Goal: Transaction & Acquisition: Purchase product/service

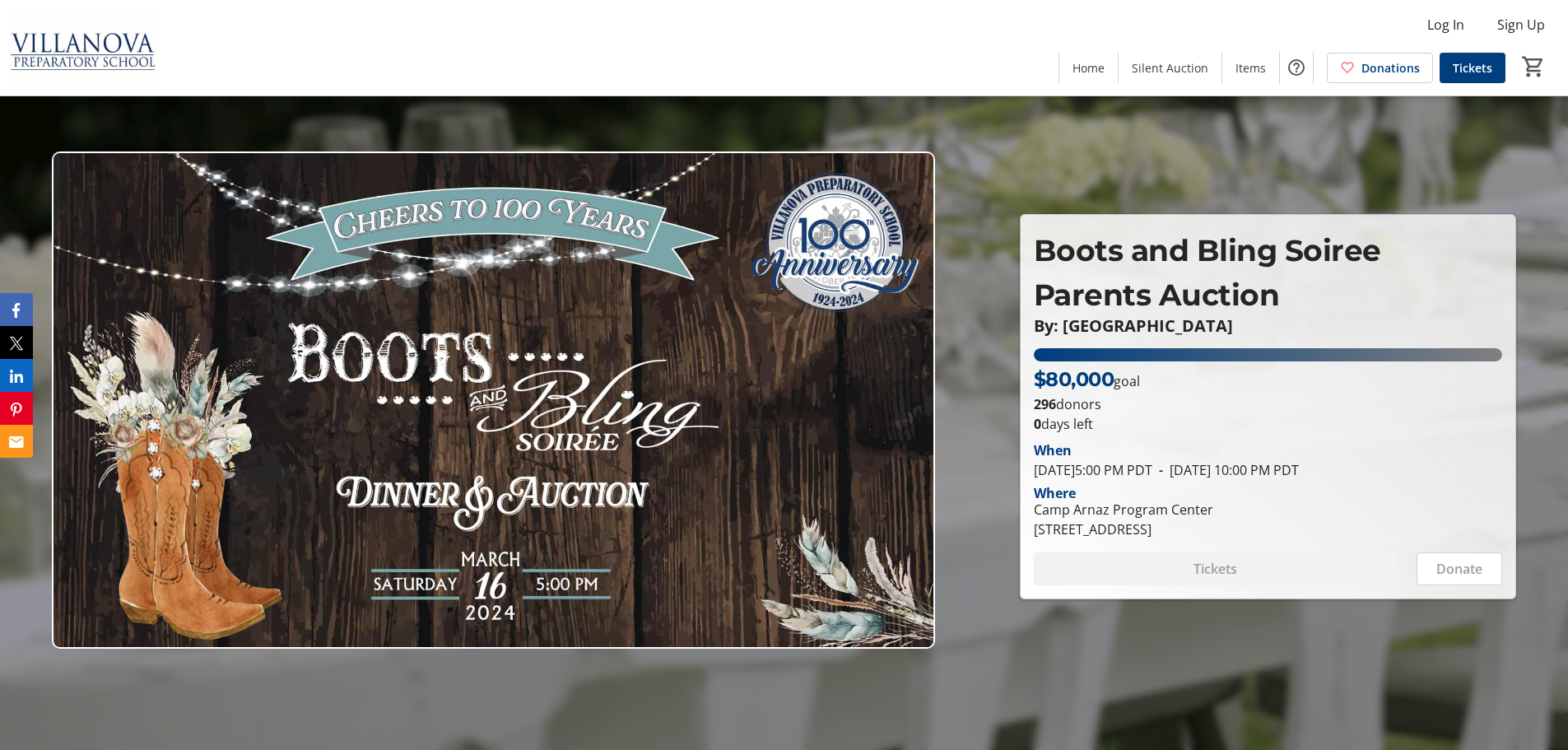
click at [1485, 66] on span "Tickets" at bounding box center [1472, 67] width 40 height 18
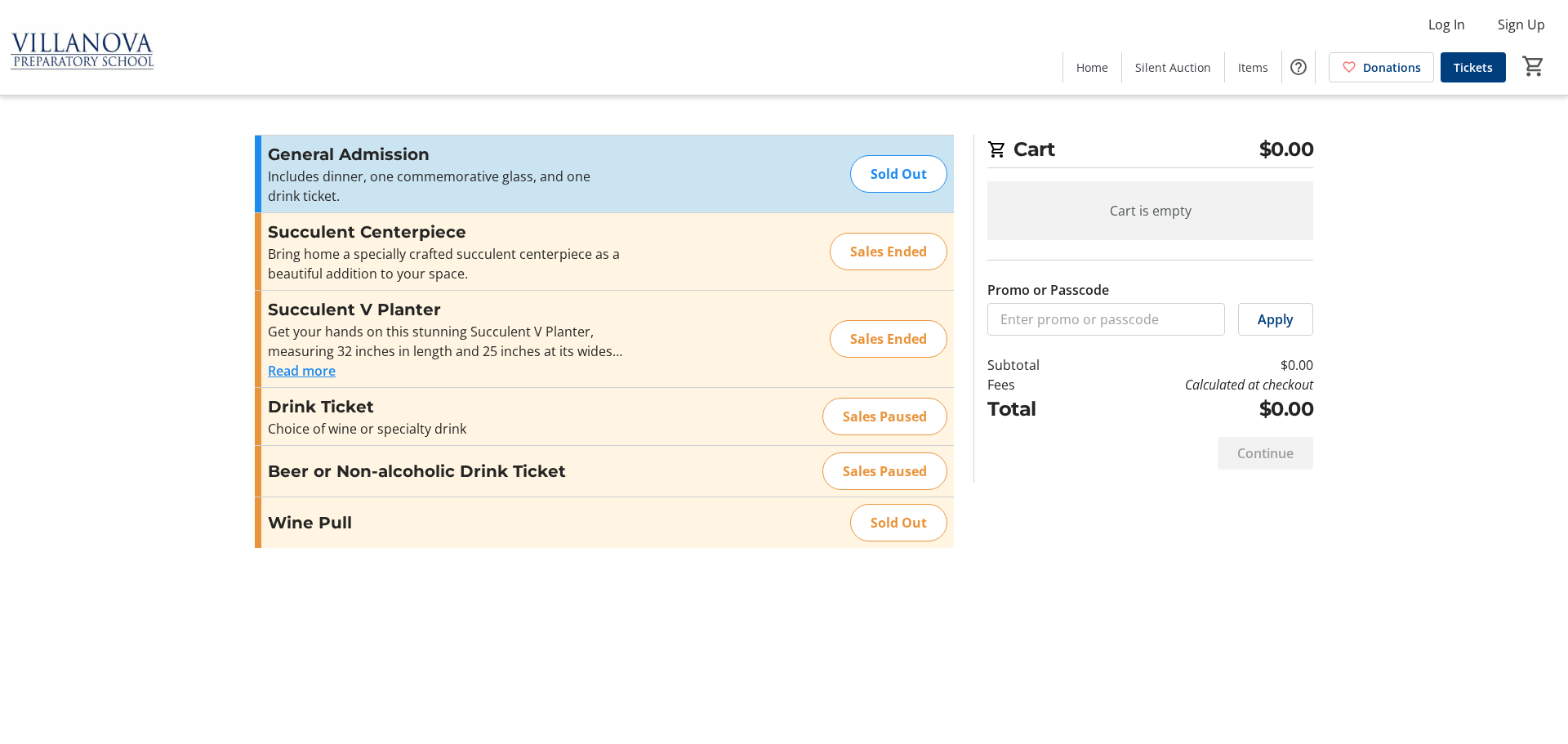
click at [895, 418] on div "Sales Paused" at bounding box center [884, 415] width 124 height 38
click at [1089, 313] on input "Promo or Passcode" at bounding box center [1106, 319] width 238 height 33
click at [1263, 65] on span "Items" at bounding box center [1252, 67] width 30 height 17
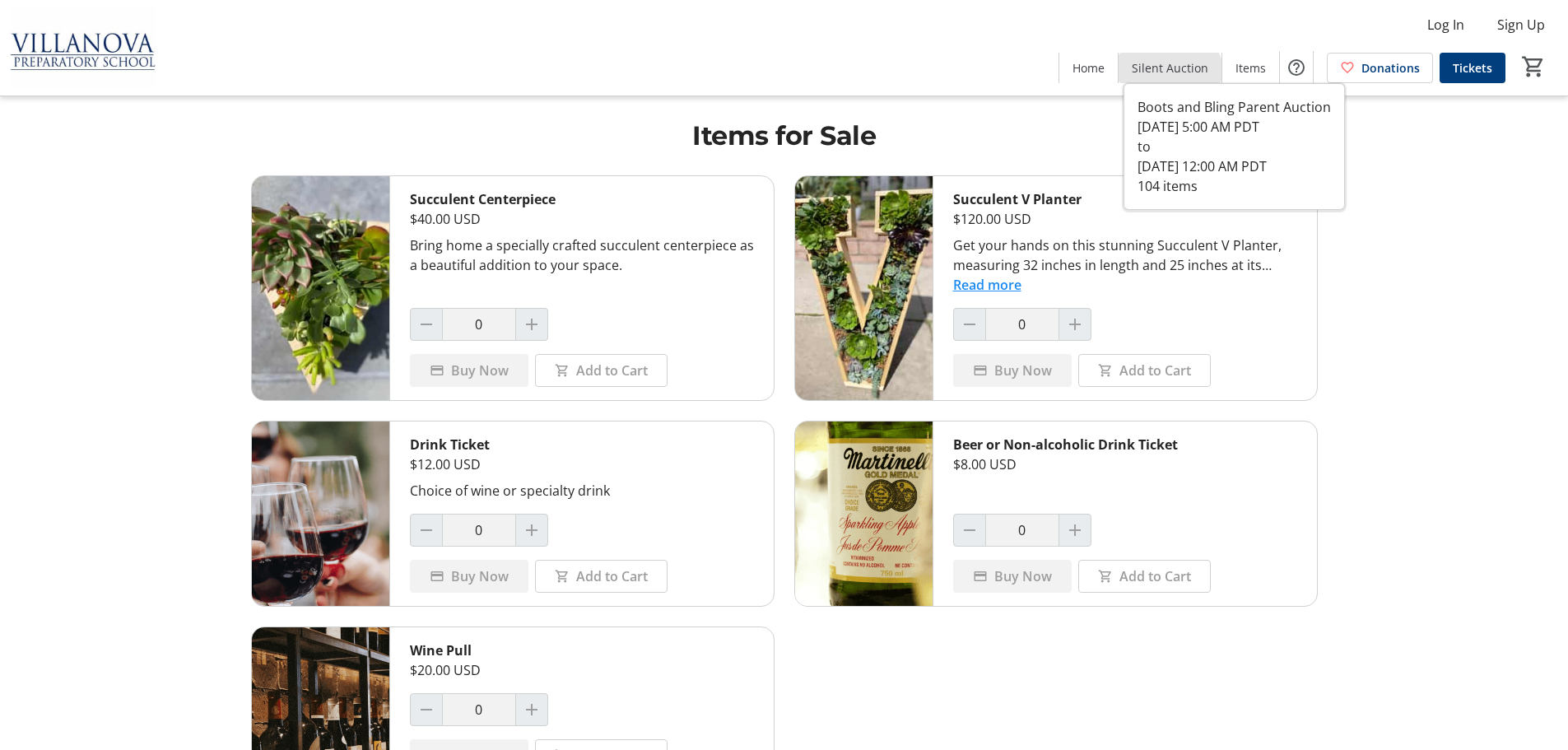
click at [1172, 76] on span "Silent Auction" at bounding box center [1169, 67] width 77 height 18
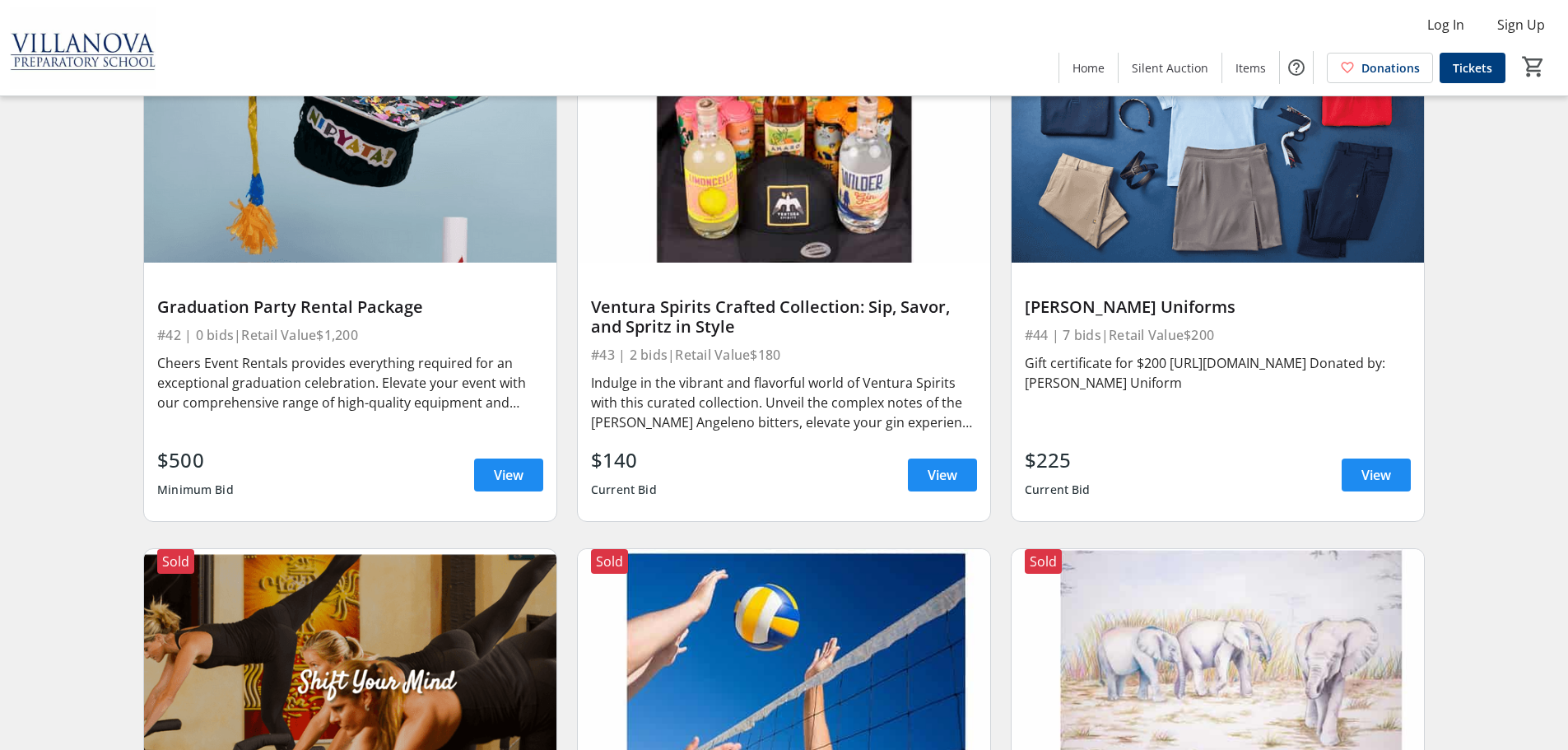
scroll to position [6254, 0]
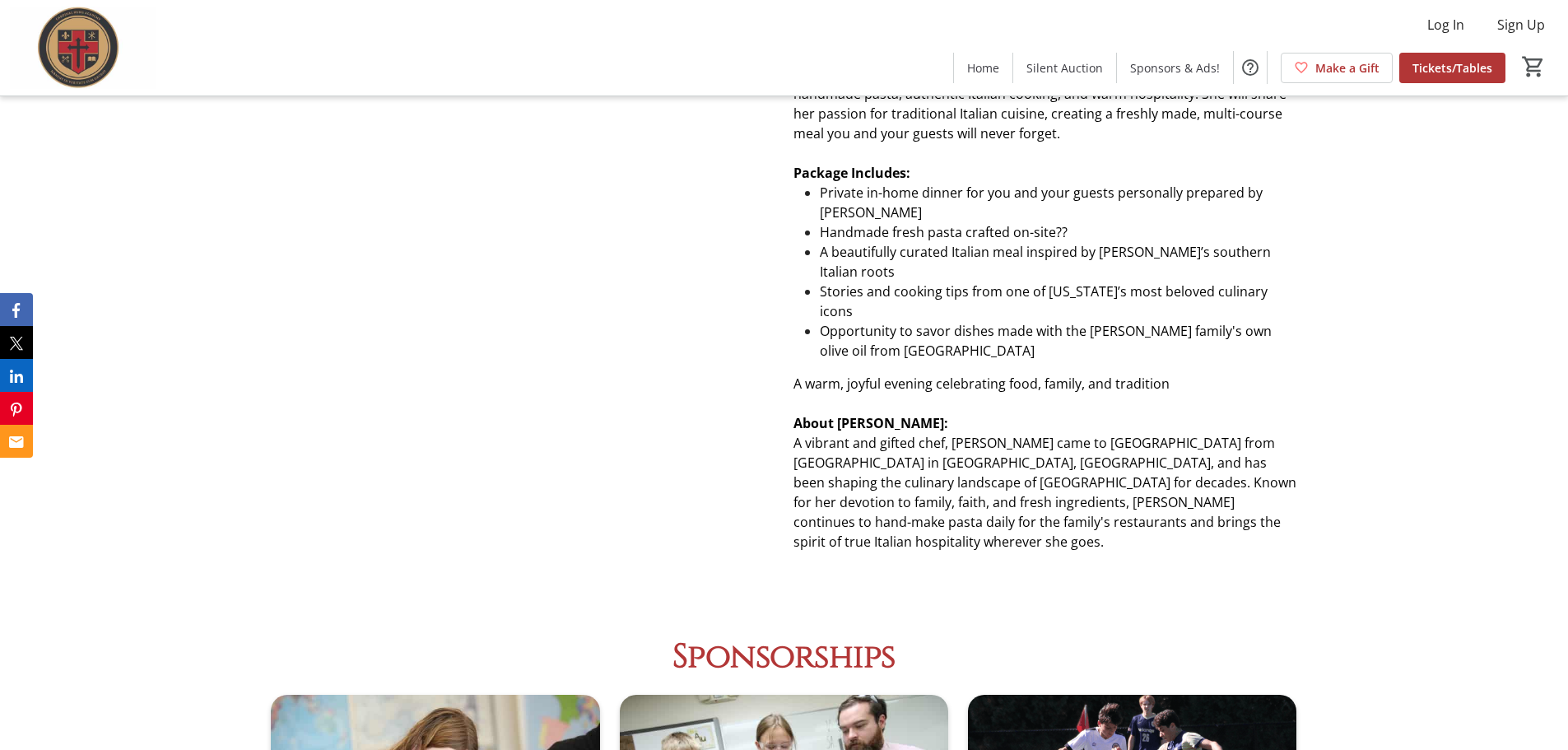
scroll to position [2798, 0]
click at [1444, 70] on span "Tickets/Tables" at bounding box center [1453, 67] width 80 height 18
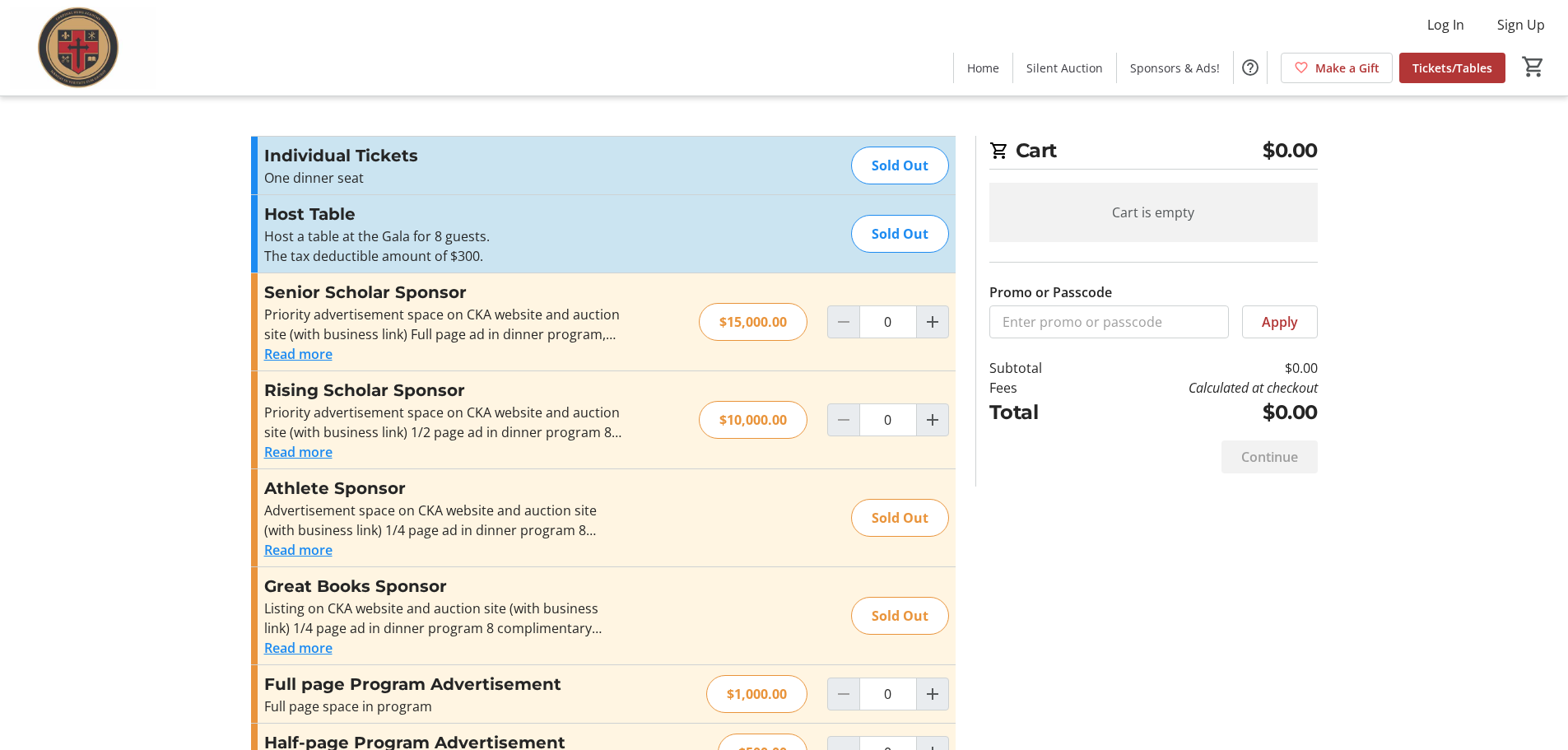
click at [282, 354] on button "Read more" at bounding box center [298, 353] width 68 height 19
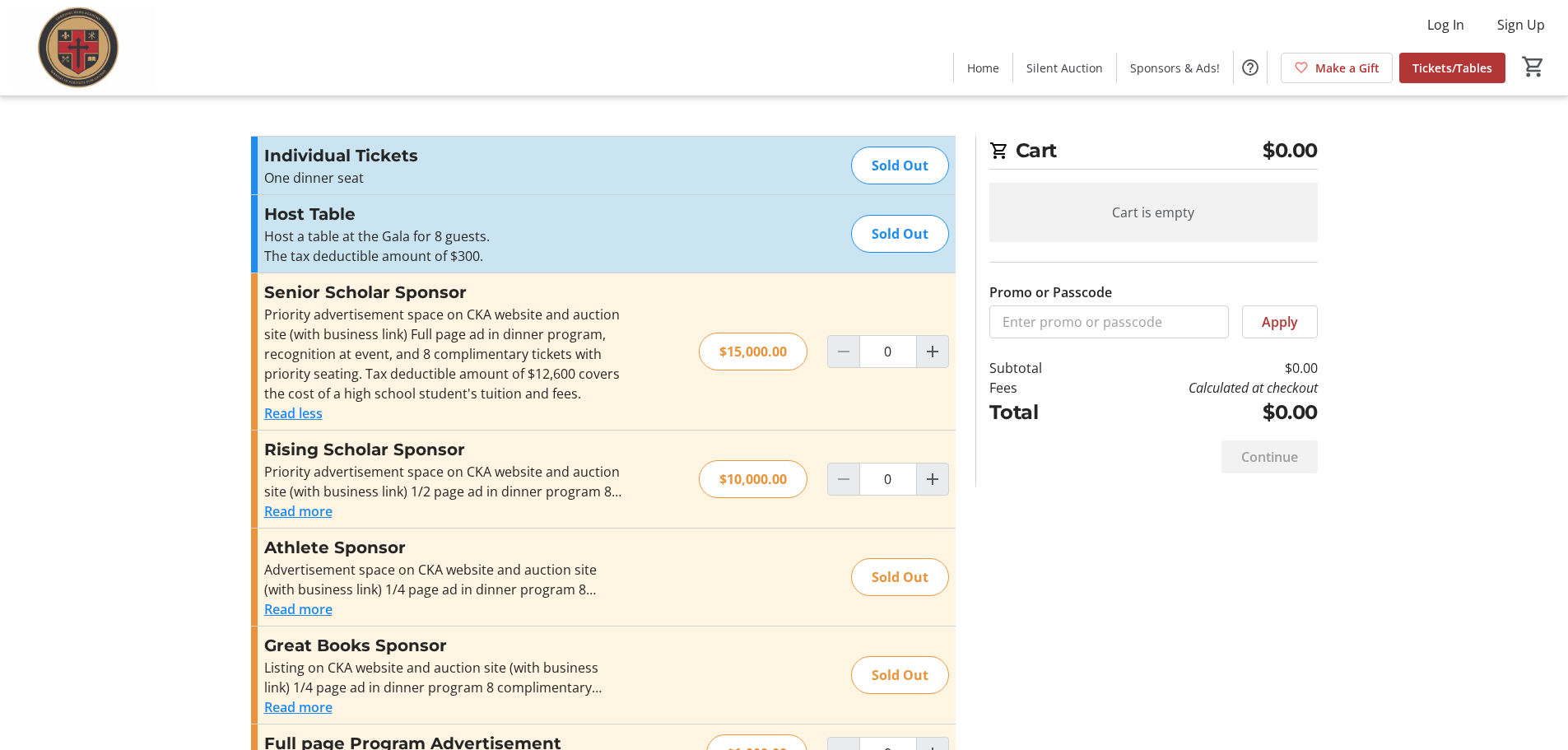
click at [926, 354] on mat-icon "Increment by one" at bounding box center [932, 351] width 19 height 19
type input "1"
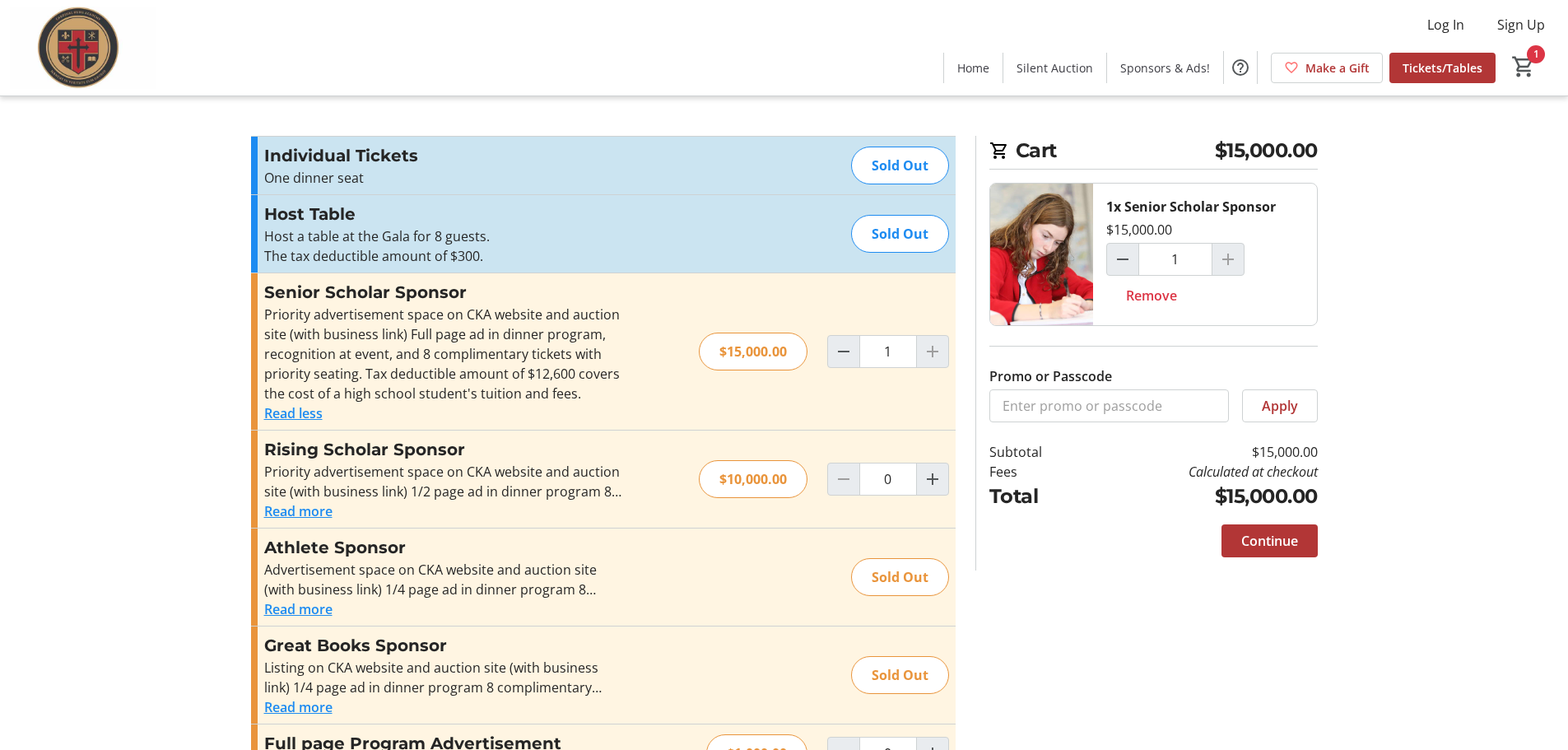
click at [1286, 548] on span "Continue" at bounding box center [1270, 540] width 57 height 19
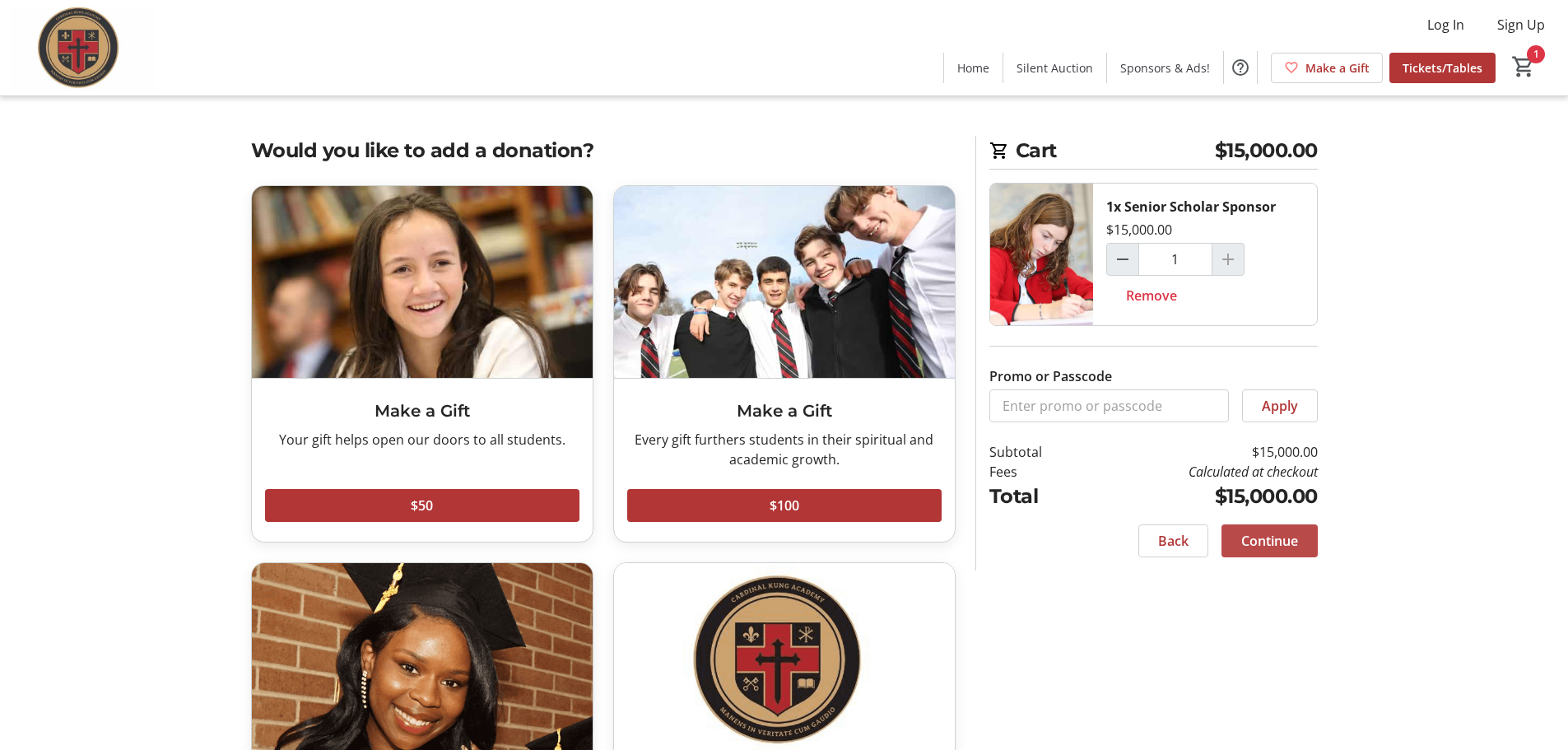
click at [1281, 547] on span "Continue" at bounding box center [1270, 540] width 57 height 19
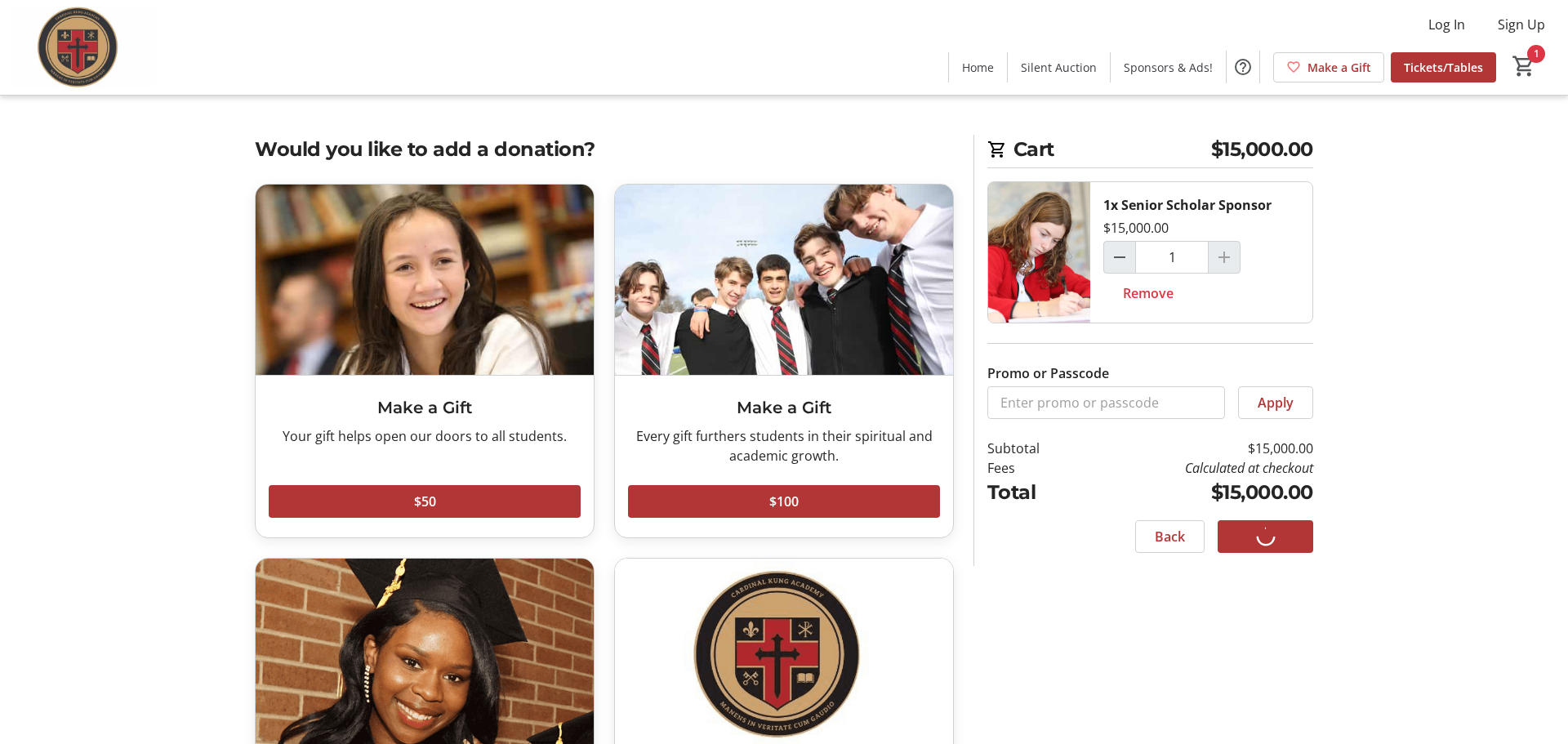
select select "US"
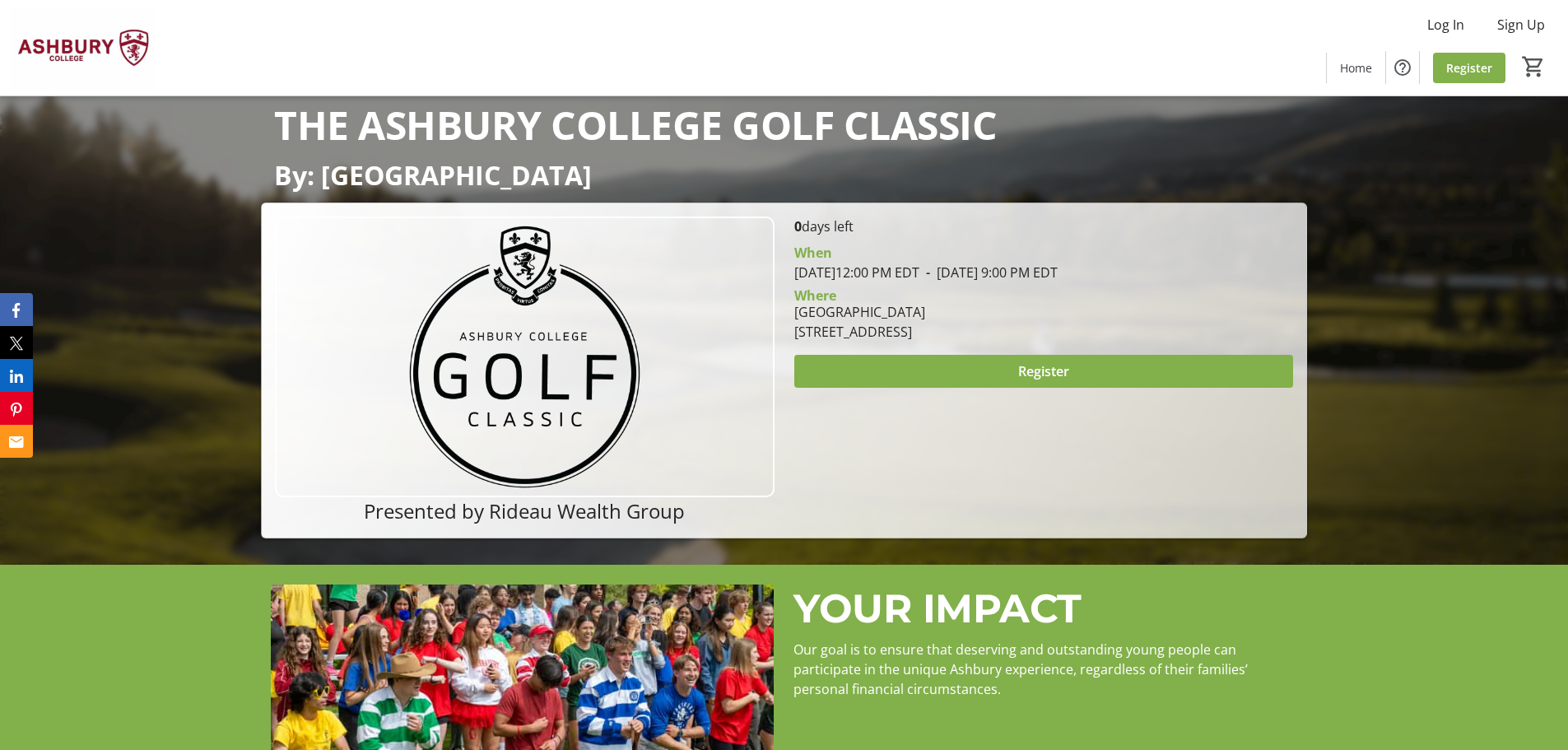
scroll to position [164, 0]
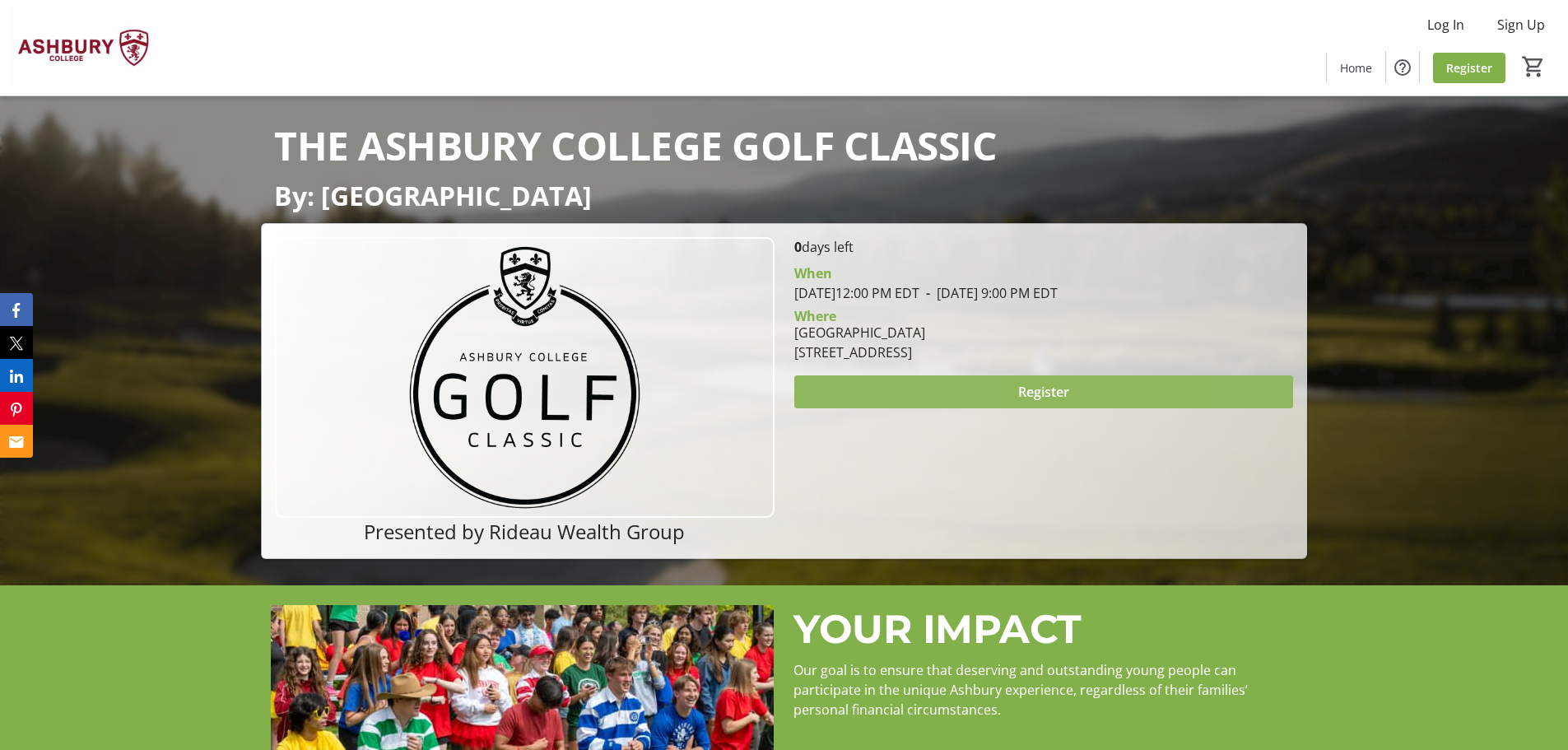
click at [1061, 402] on span at bounding box center [1044, 391] width 499 height 40
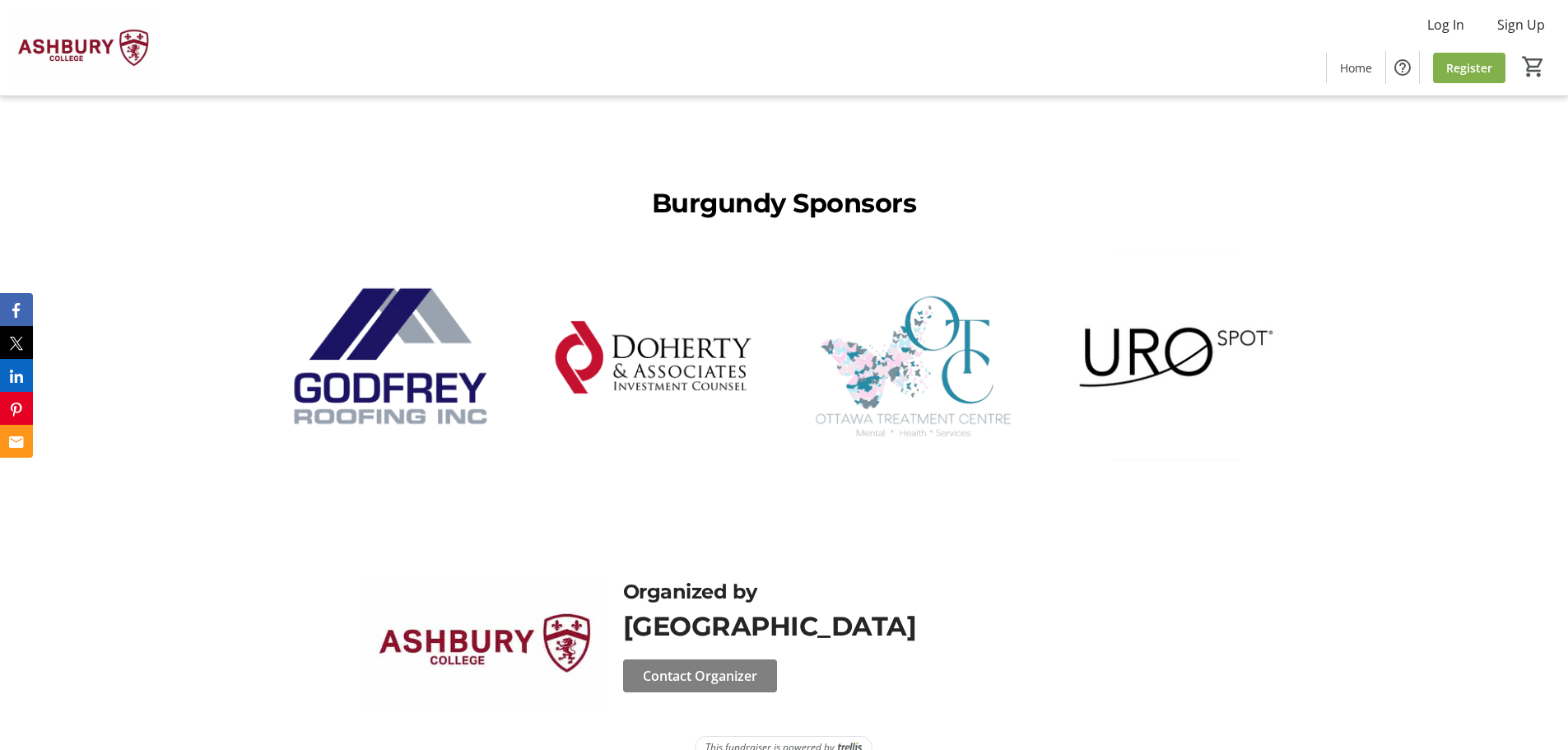
scroll to position [4399, 0]
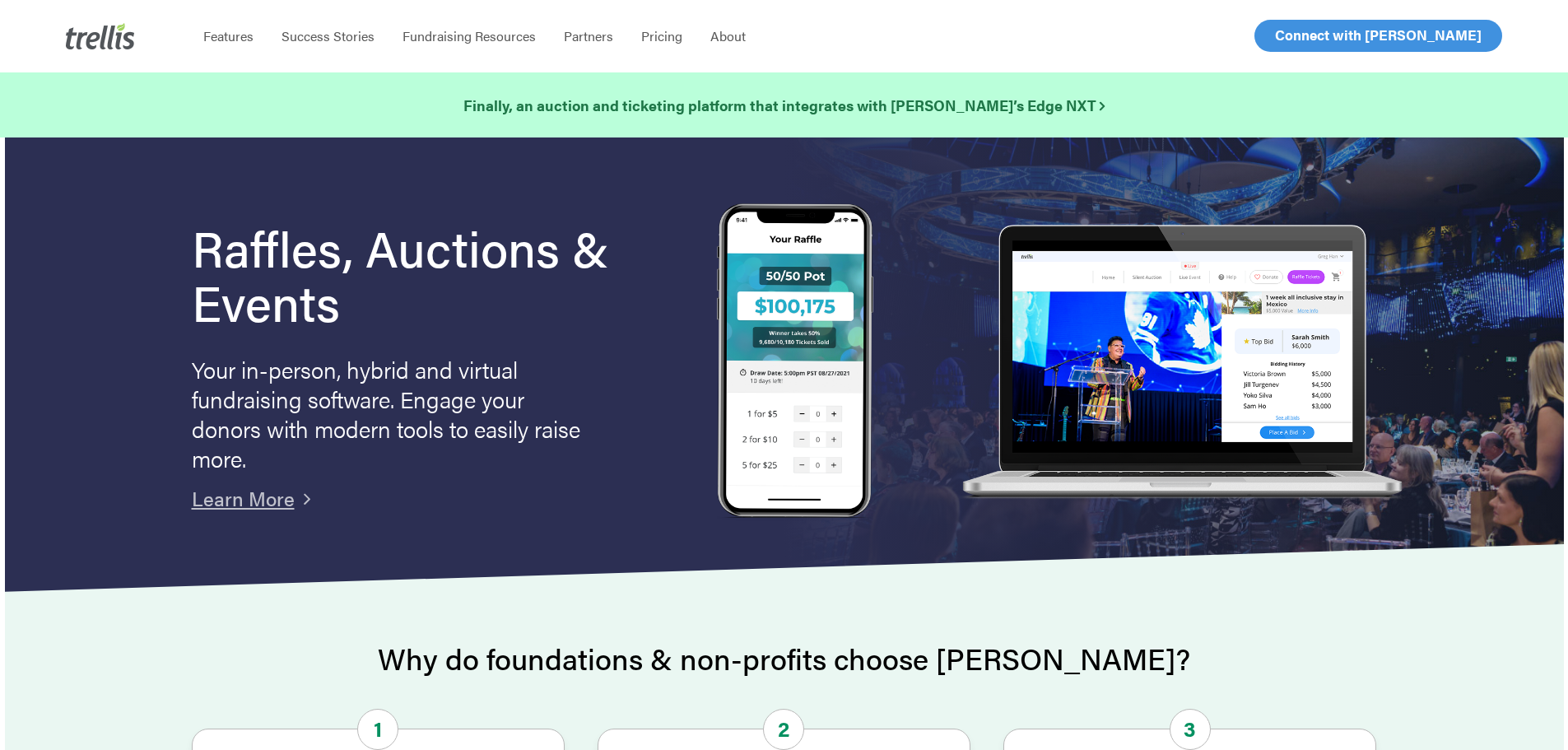
click at [720, 40] on span "About" at bounding box center [728, 36] width 35 height 19
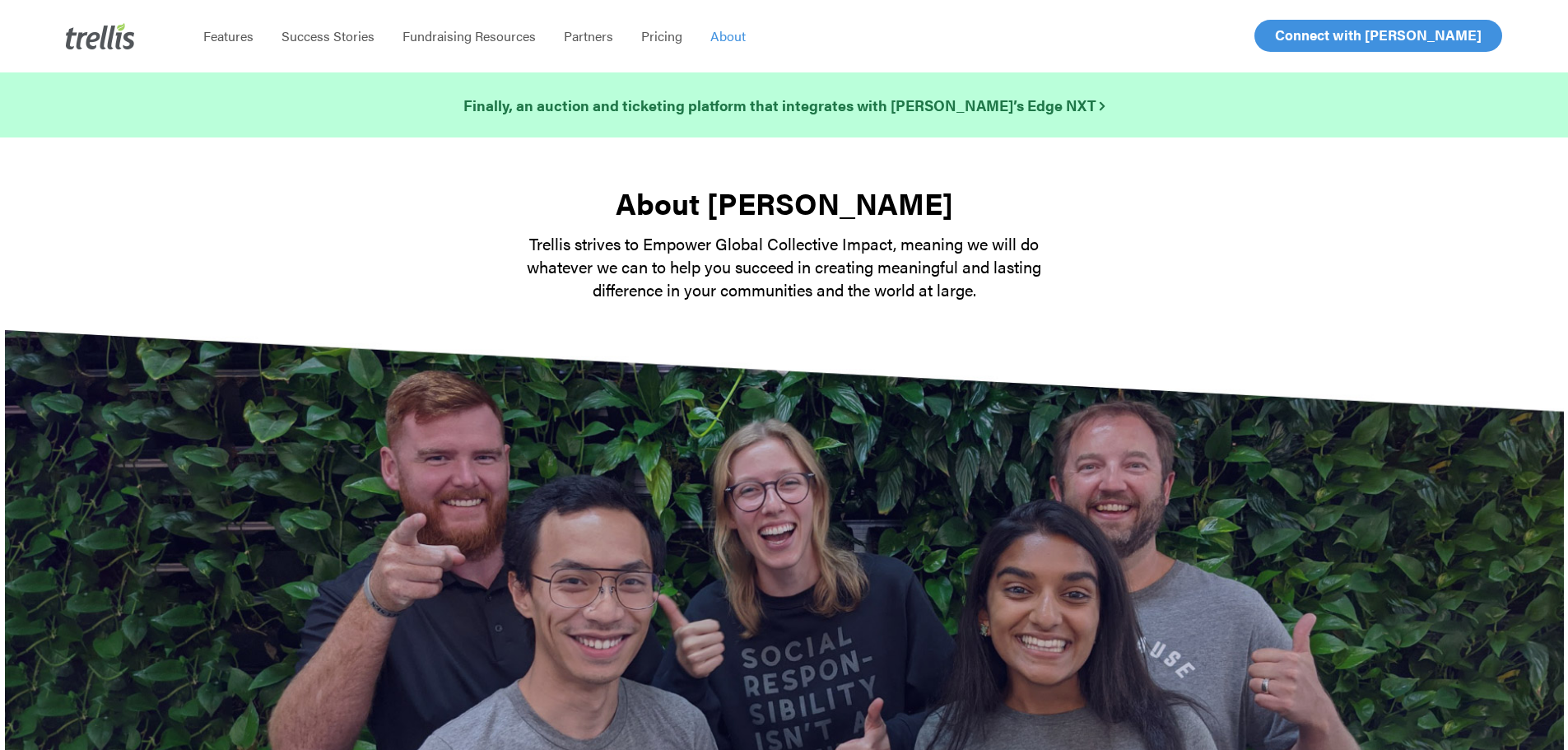
click at [872, 100] on strong "Finally, an auction and ticketing platform that integrates with [PERSON_NAME]’s…" at bounding box center [784, 105] width 641 height 20
